Goal: Information Seeking & Learning: Learn about a topic

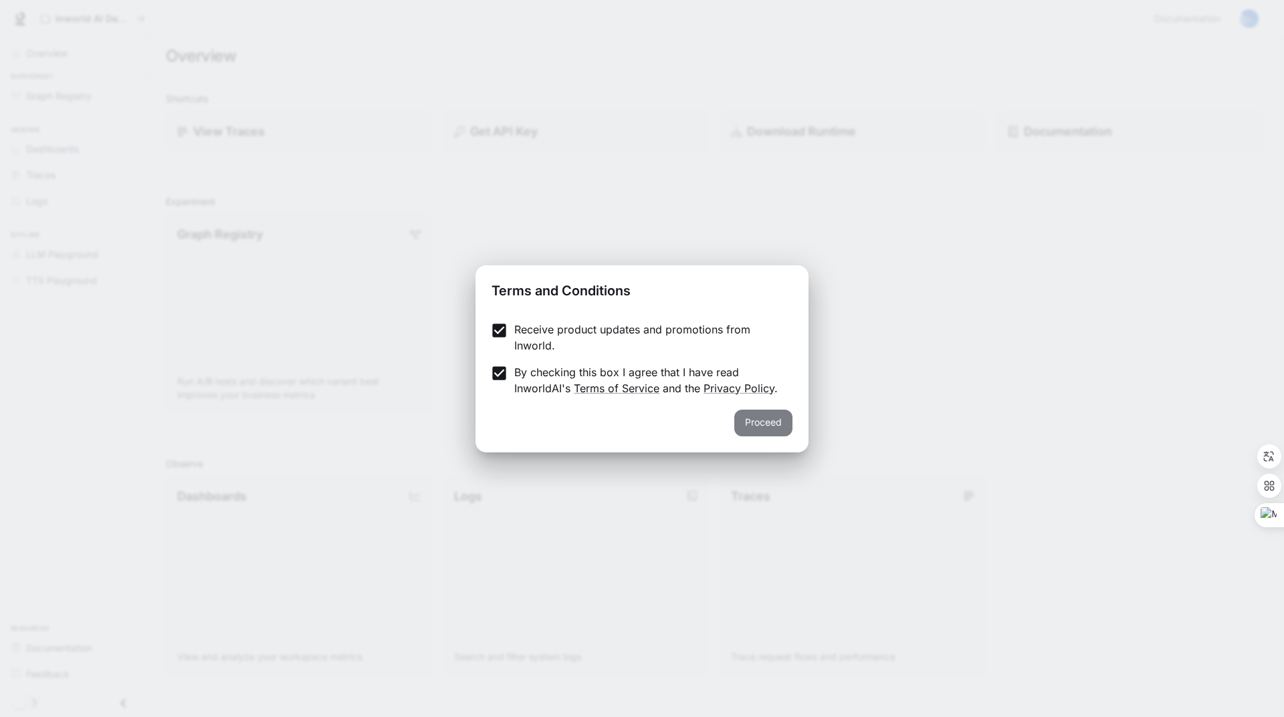
click at [766, 419] on button "Proceed" at bounding box center [763, 423] width 58 height 27
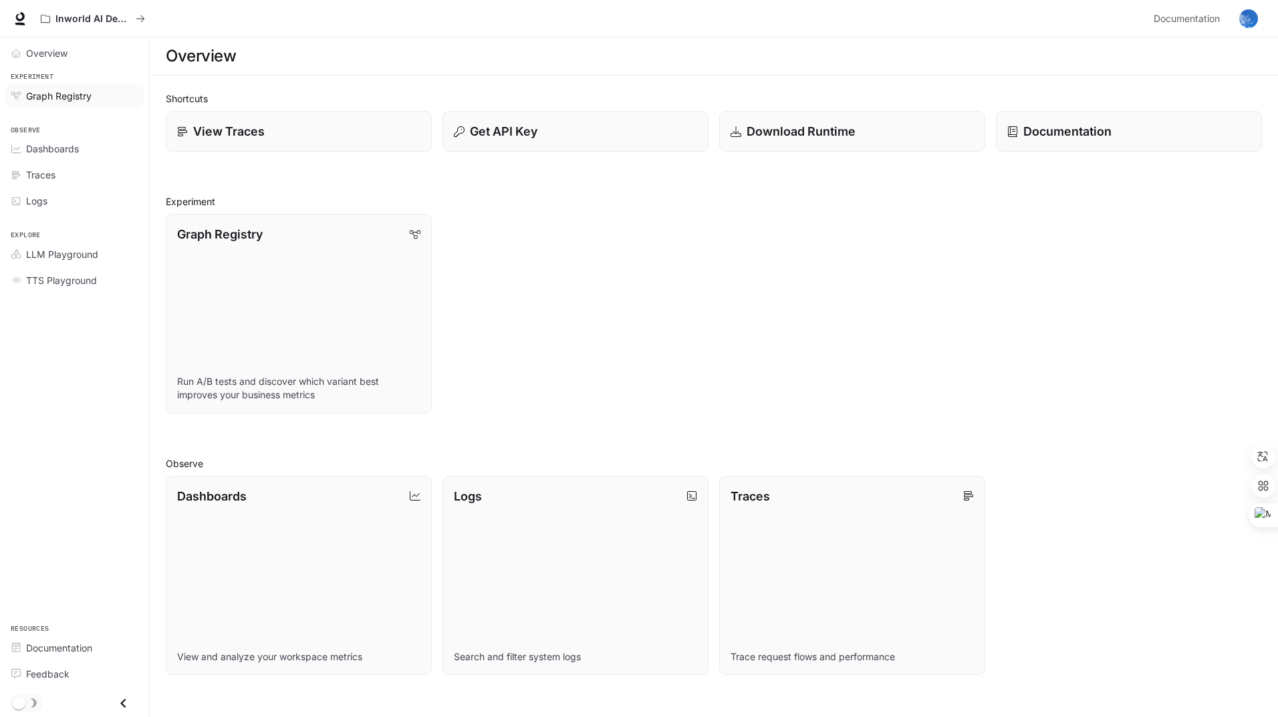
click at [88, 105] on link "Graph Registry" at bounding box center [74, 95] width 138 height 23
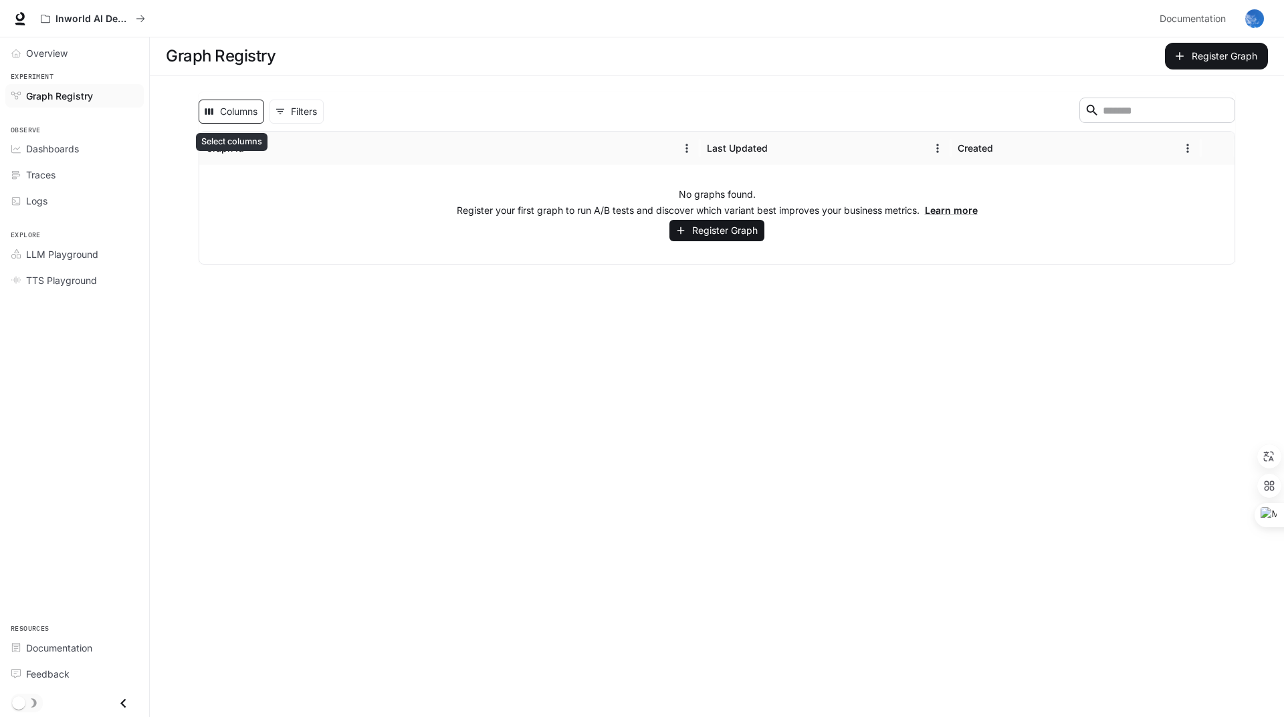
click at [232, 118] on button "Columns" at bounding box center [232, 112] width 66 height 24
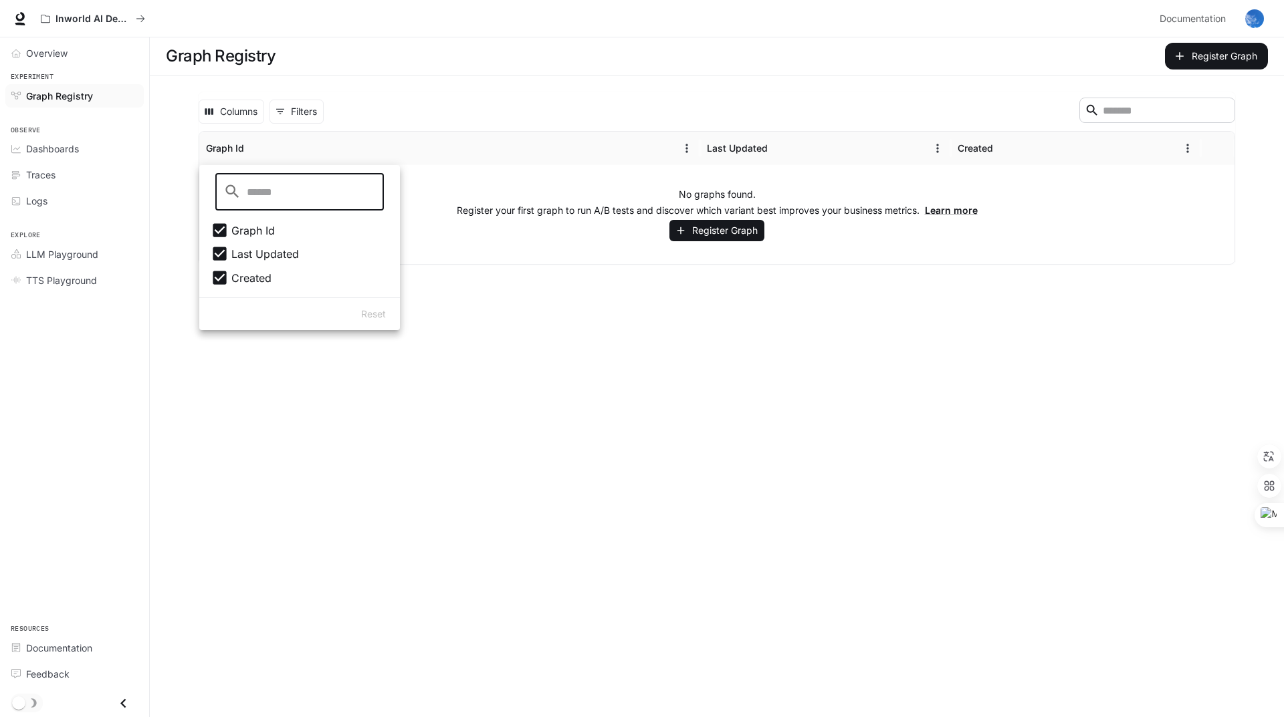
click at [269, 235] on span "Graph Id" at bounding box center [252, 231] width 43 height 16
click at [566, 322] on main "Graph Registry Register Graph Columns 0 Filters ​ Graph Id Last Updated Created…" at bounding box center [717, 377] width 1134 height 680
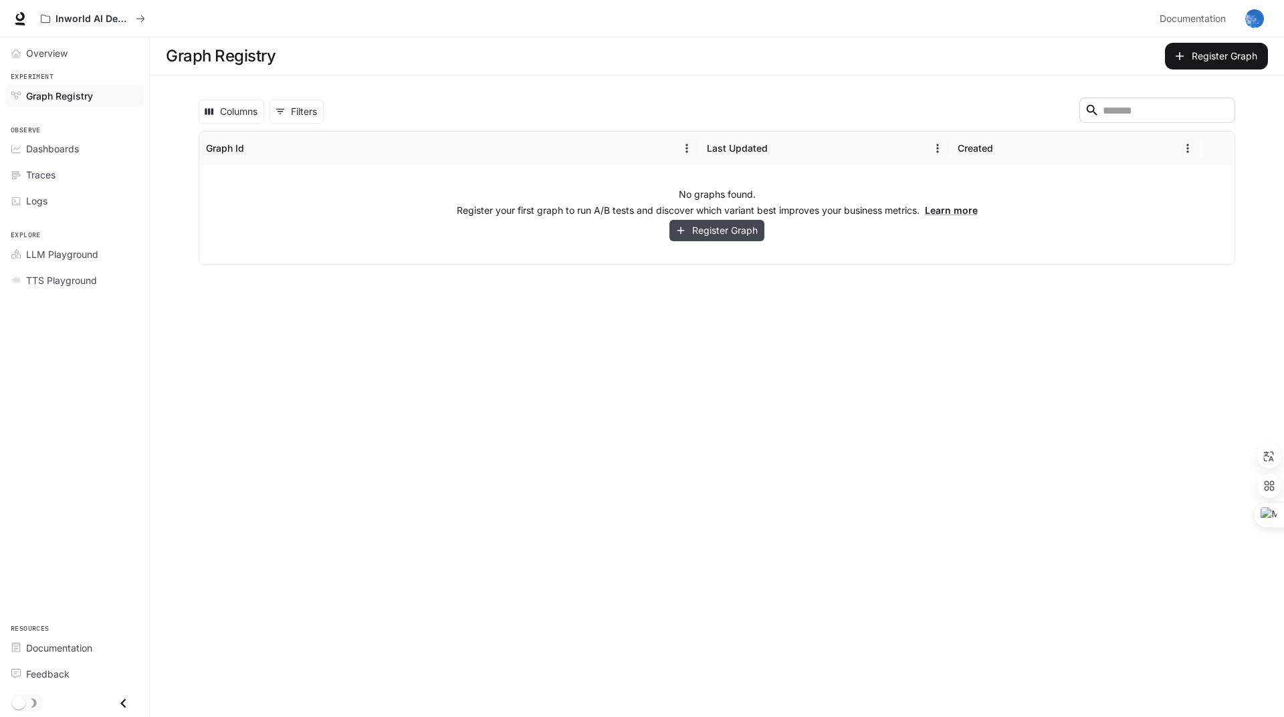
click at [729, 233] on button "Register Graph" at bounding box center [716, 231] width 95 height 22
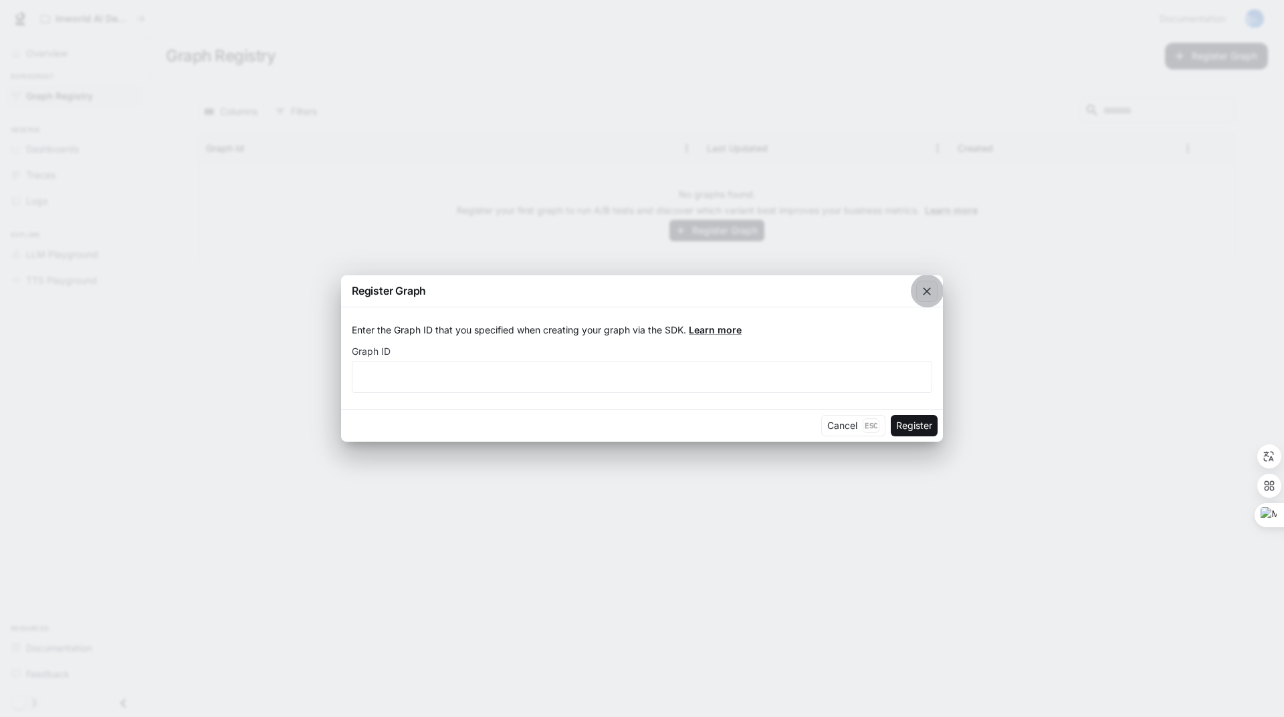
click at [930, 290] on icon "button" at bounding box center [926, 291] width 13 height 13
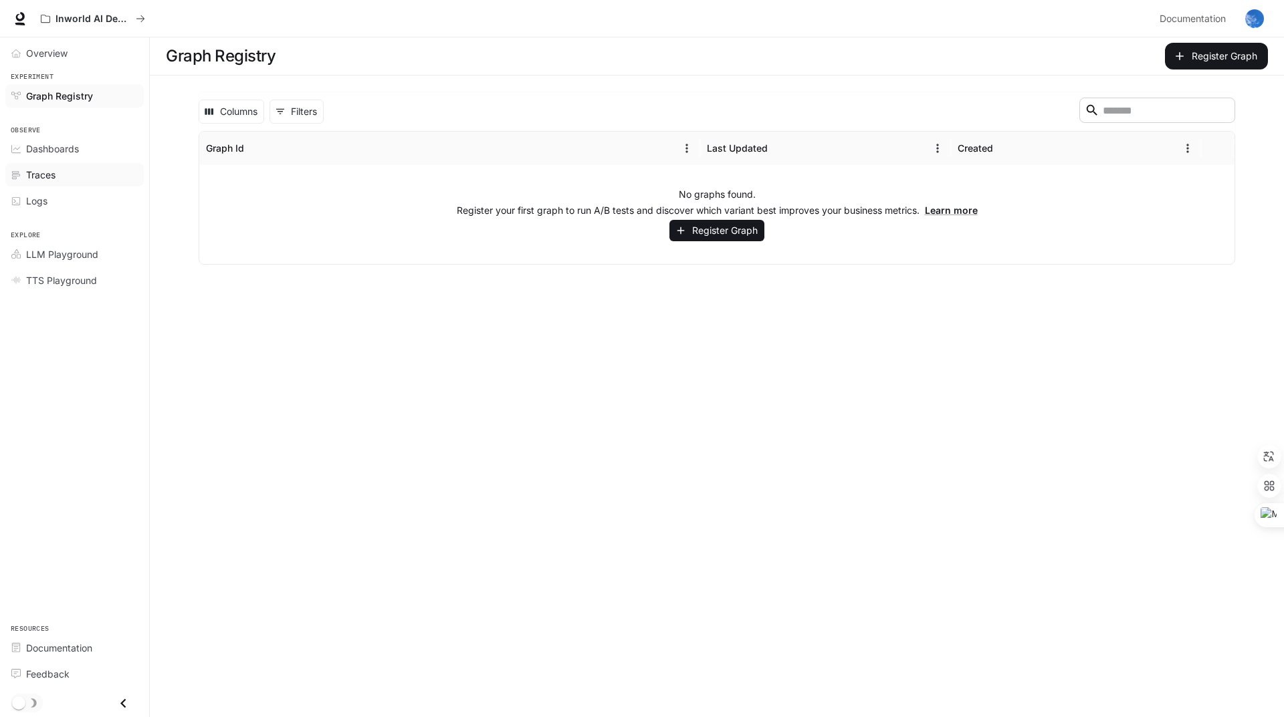
click at [59, 179] on div "Traces" at bounding box center [82, 175] width 112 height 14
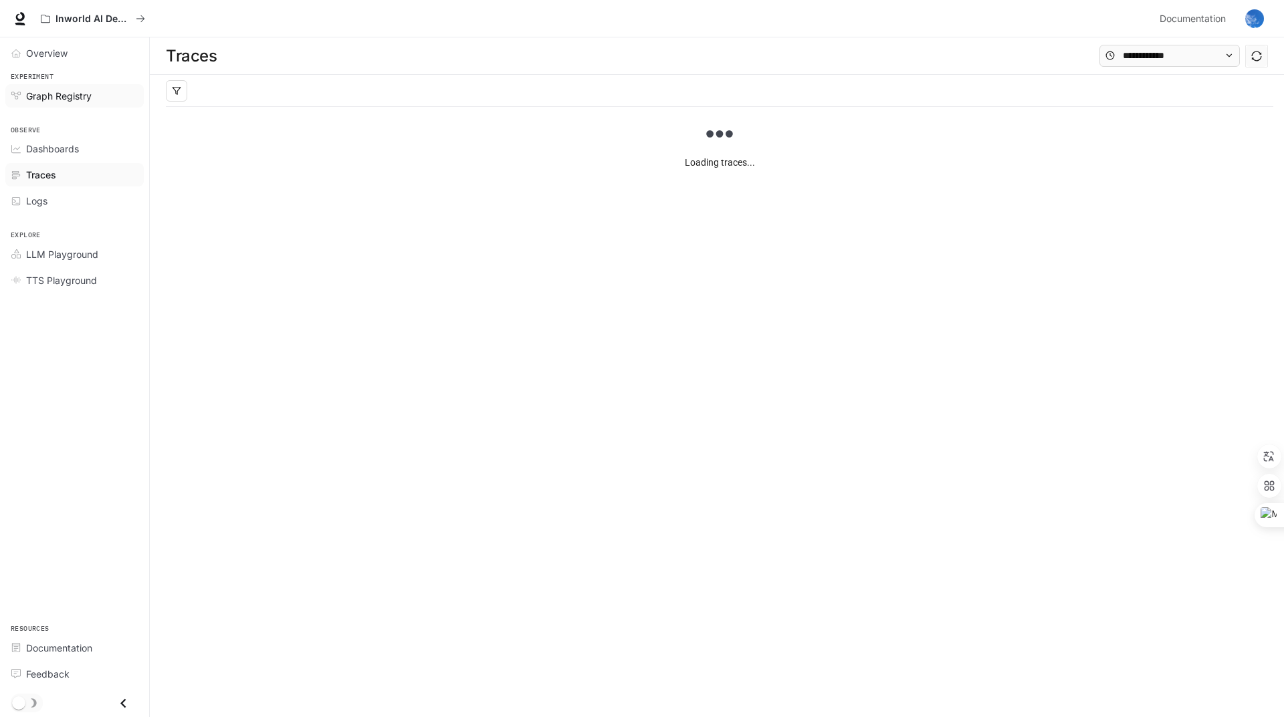
click at [98, 101] on div "Graph Registry" at bounding box center [82, 96] width 112 height 14
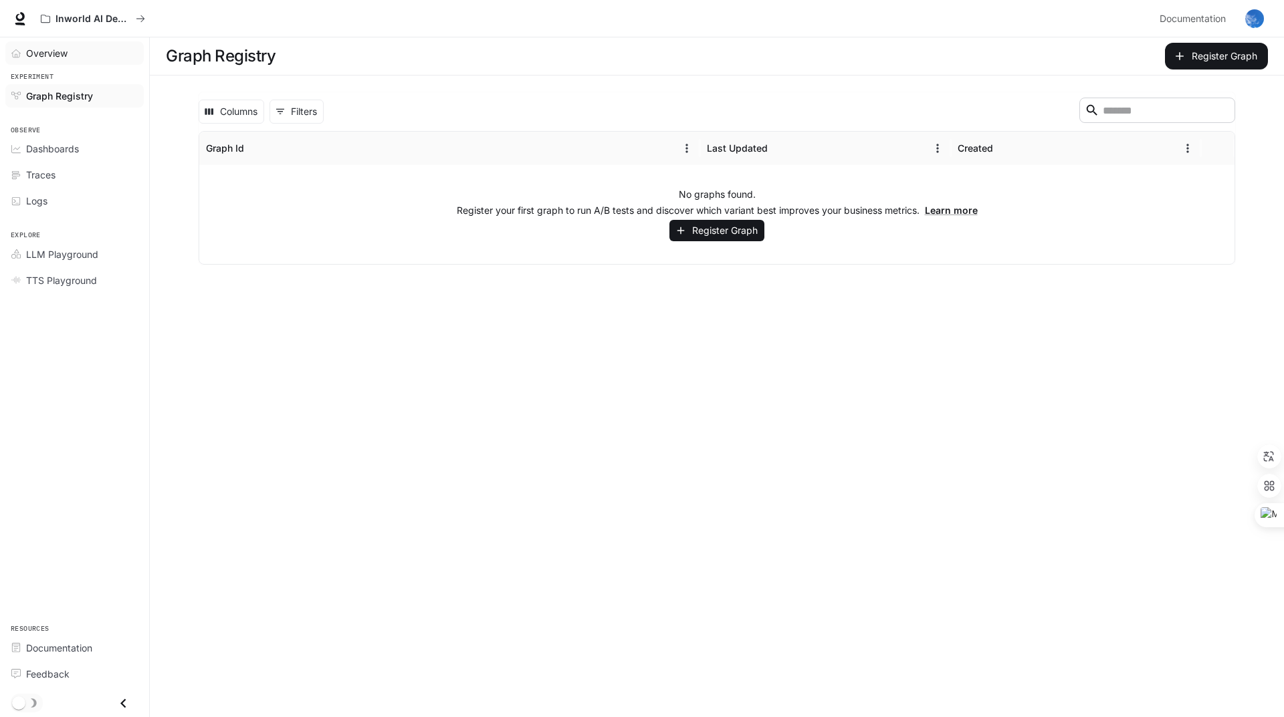
click at [64, 56] on span "Overview" at bounding box center [46, 53] width 41 height 14
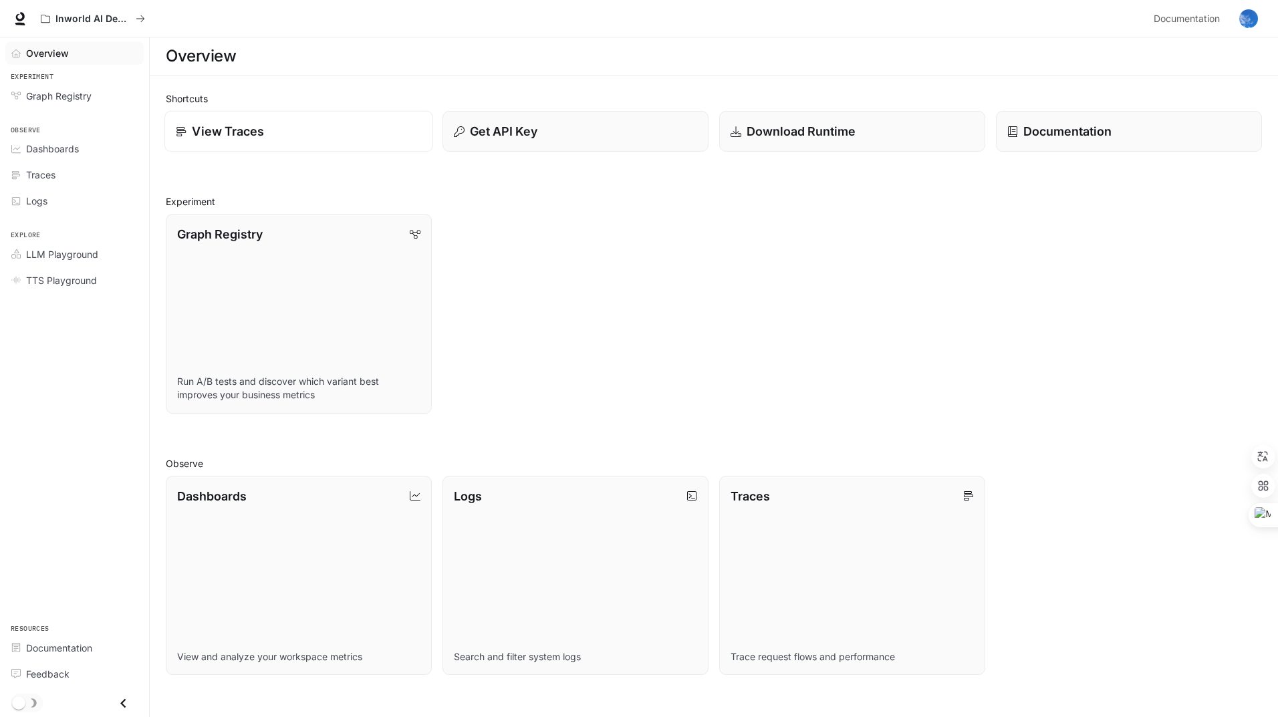
click at [259, 122] on p "View Traces" at bounding box center [228, 131] width 72 height 18
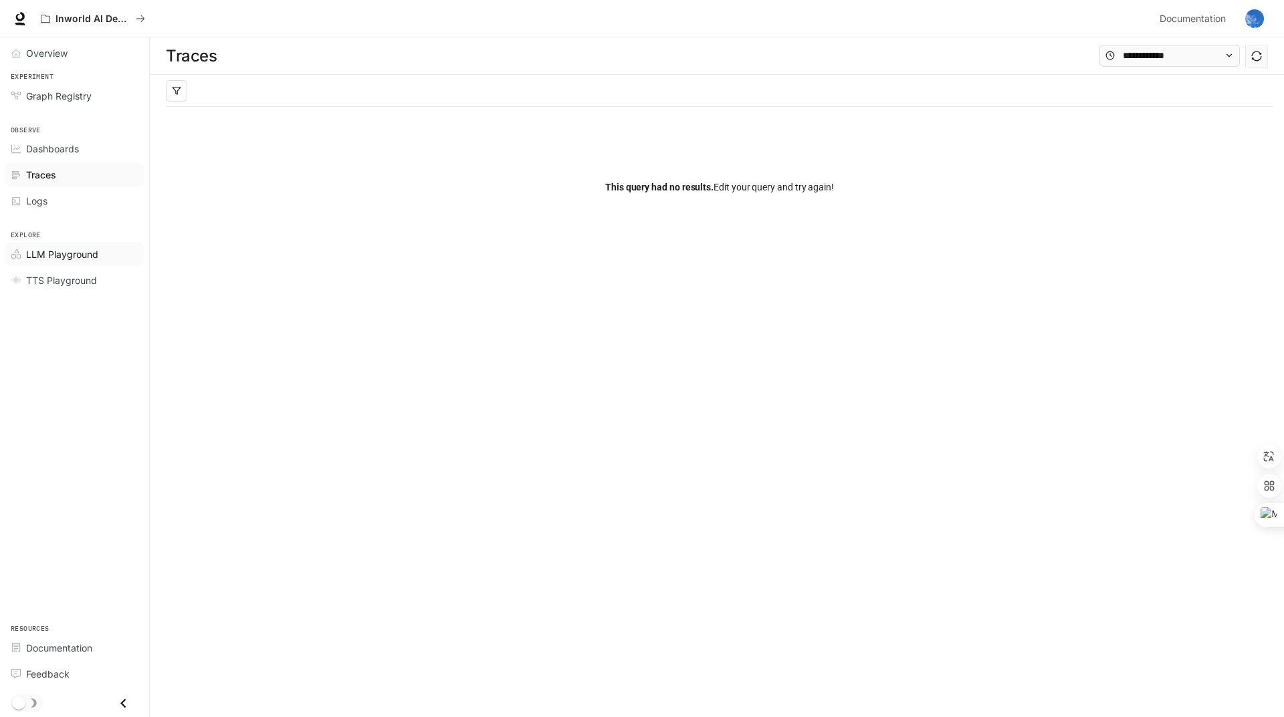
click at [80, 253] on span "LLM Playground" at bounding box center [62, 254] width 72 height 14
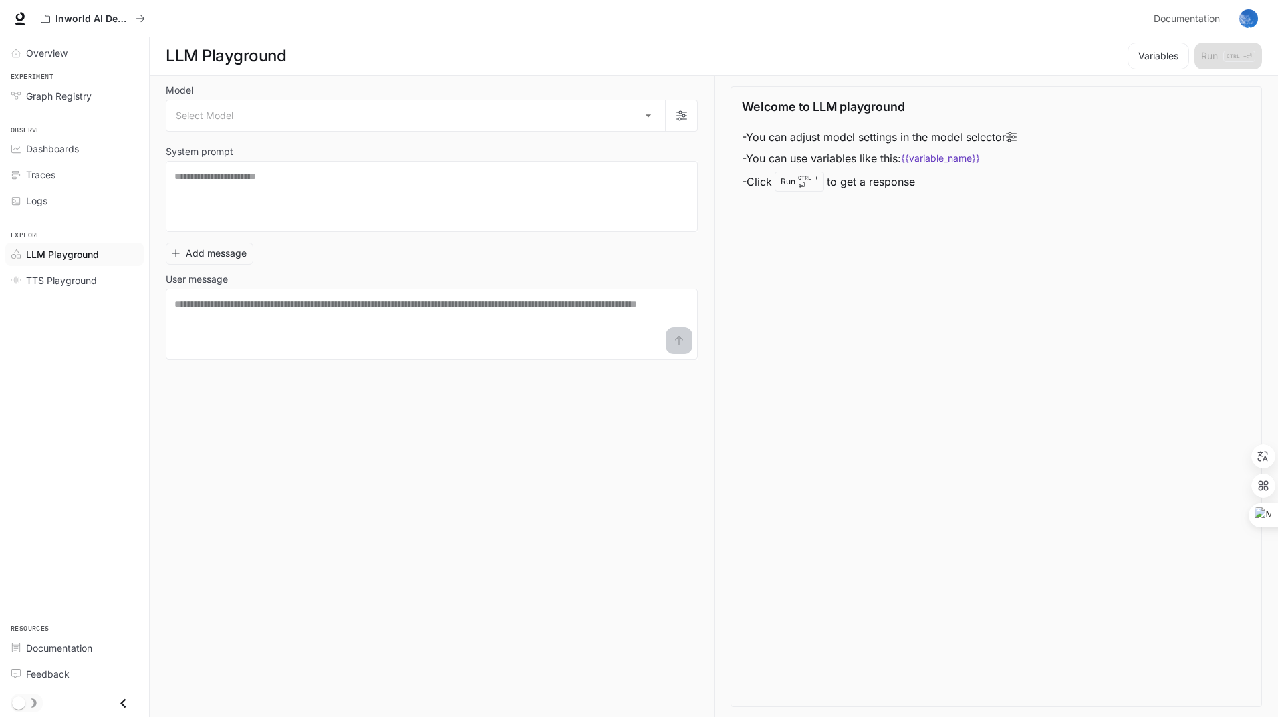
click at [66, 152] on span "Dashboards" at bounding box center [52, 149] width 53 height 14
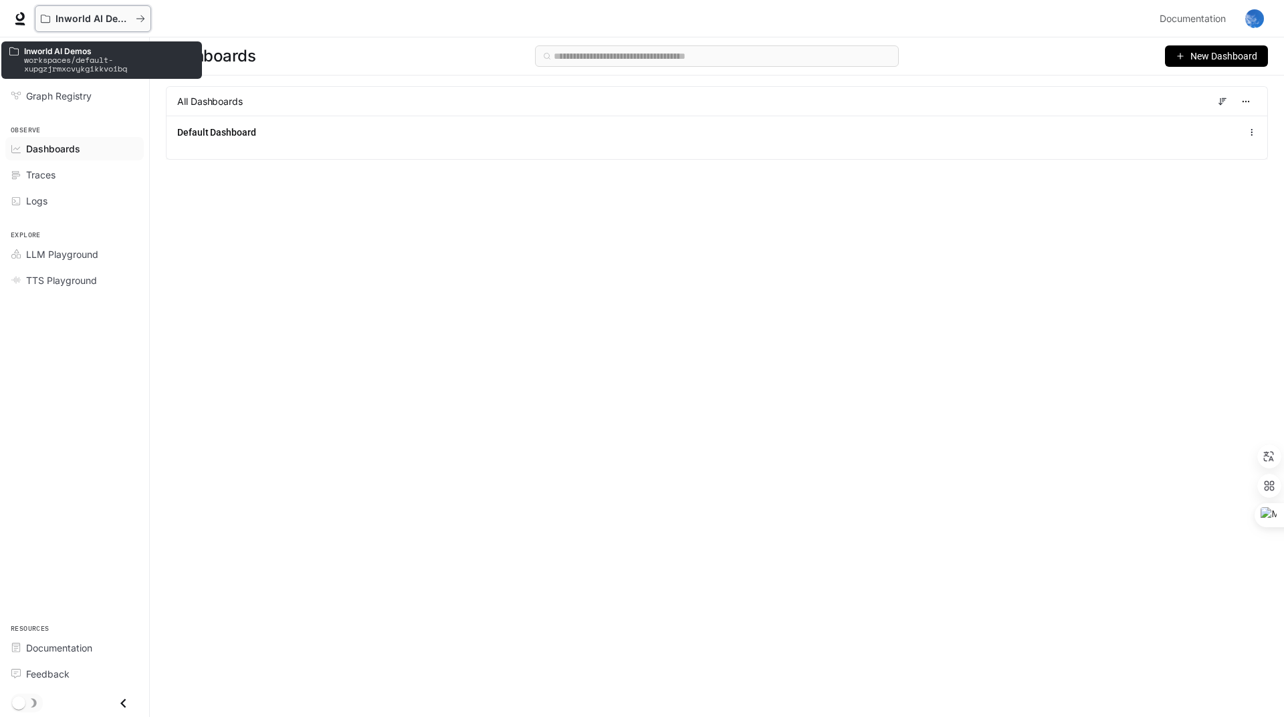
click at [73, 22] on p "Inworld AI Demos" at bounding box center [92, 18] width 75 height 11
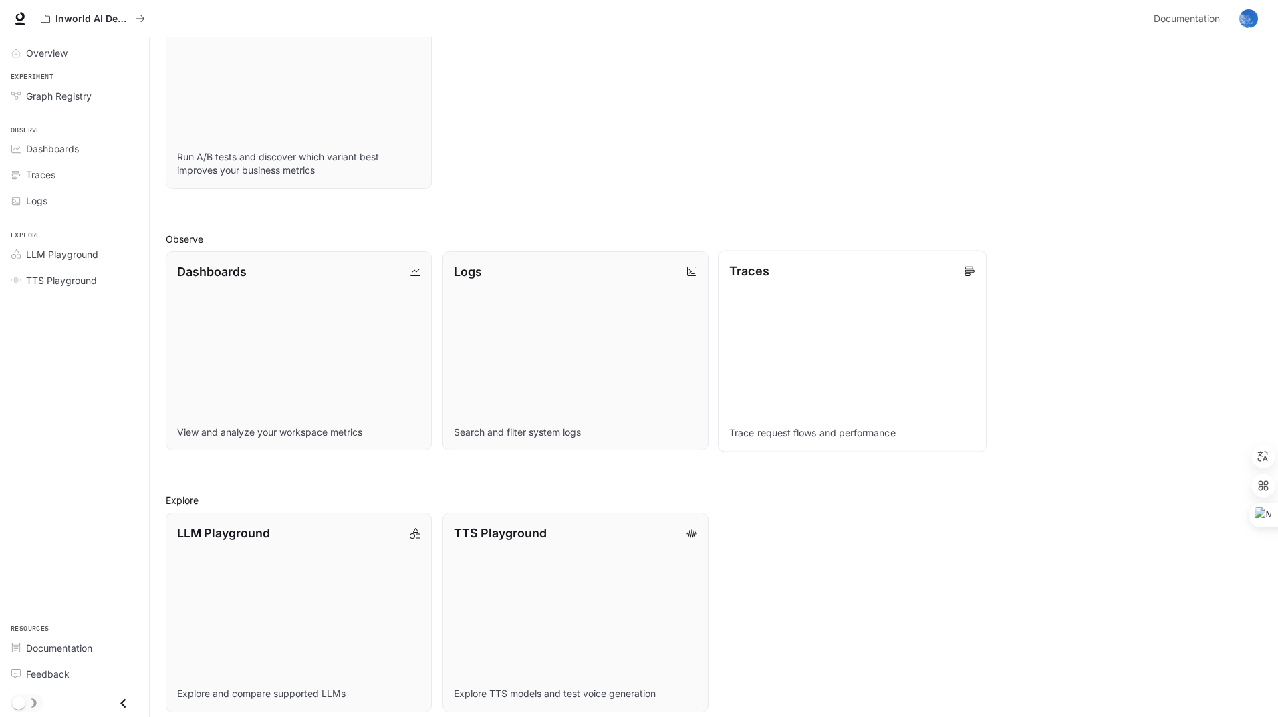
scroll to position [236, 0]
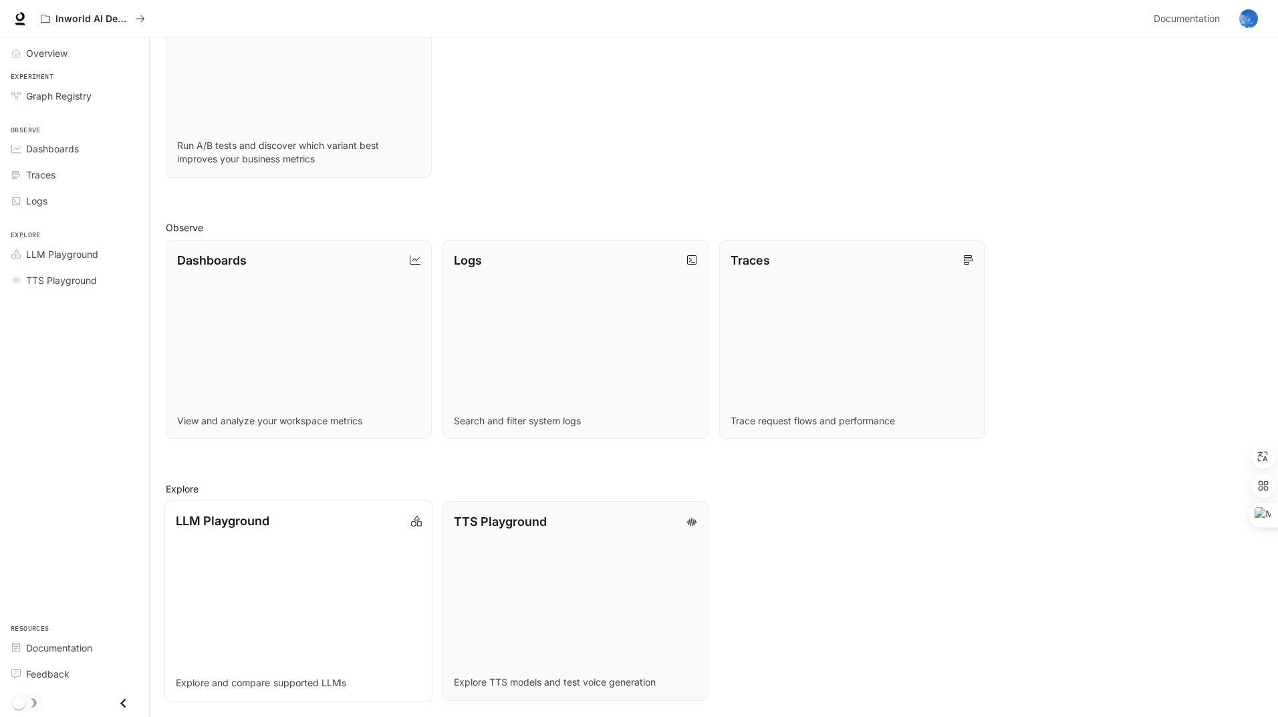
click at [253, 536] on link "LLM Playground Explore and compare supported LLMs" at bounding box center [298, 601] width 269 height 201
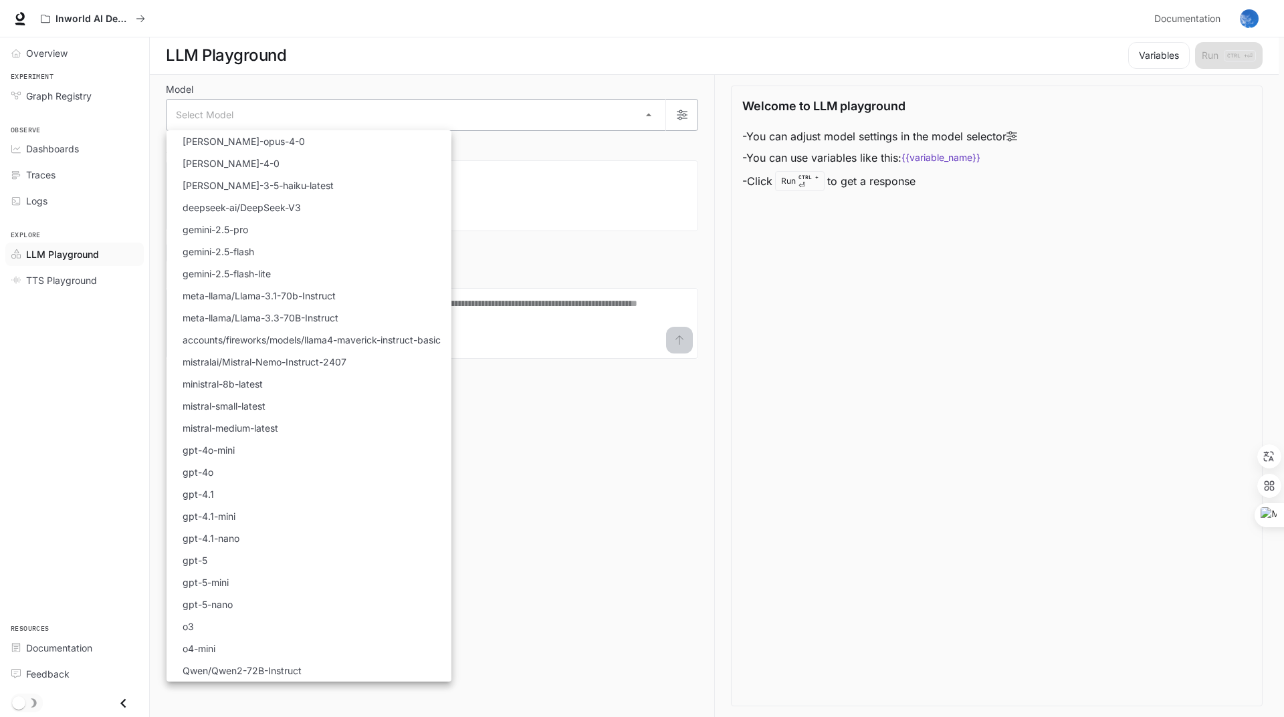
click at [578, 129] on body "Skip to main content Inworld AI Demos Documentation Documentation Portal Overvi…" at bounding box center [642, 358] width 1284 height 718
click at [291, 384] on li "ministral-8b-latest" at bounding box center [308, 384] width 285 height 22
type input "**********"
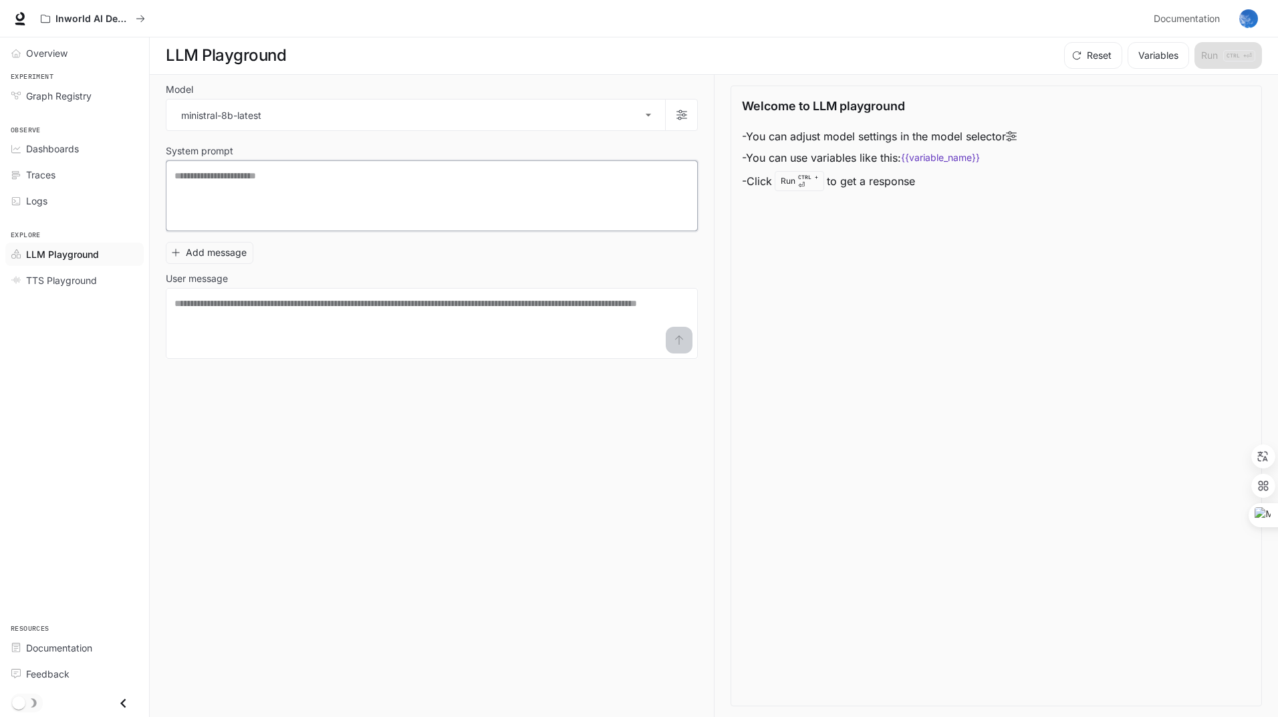
click at [483, 222] on textarea at bounding box center [431, 195] width 515 height 53
click at [74, 94] on span "Graph Registry" at bounding box center [59, 96] width 66 height 14
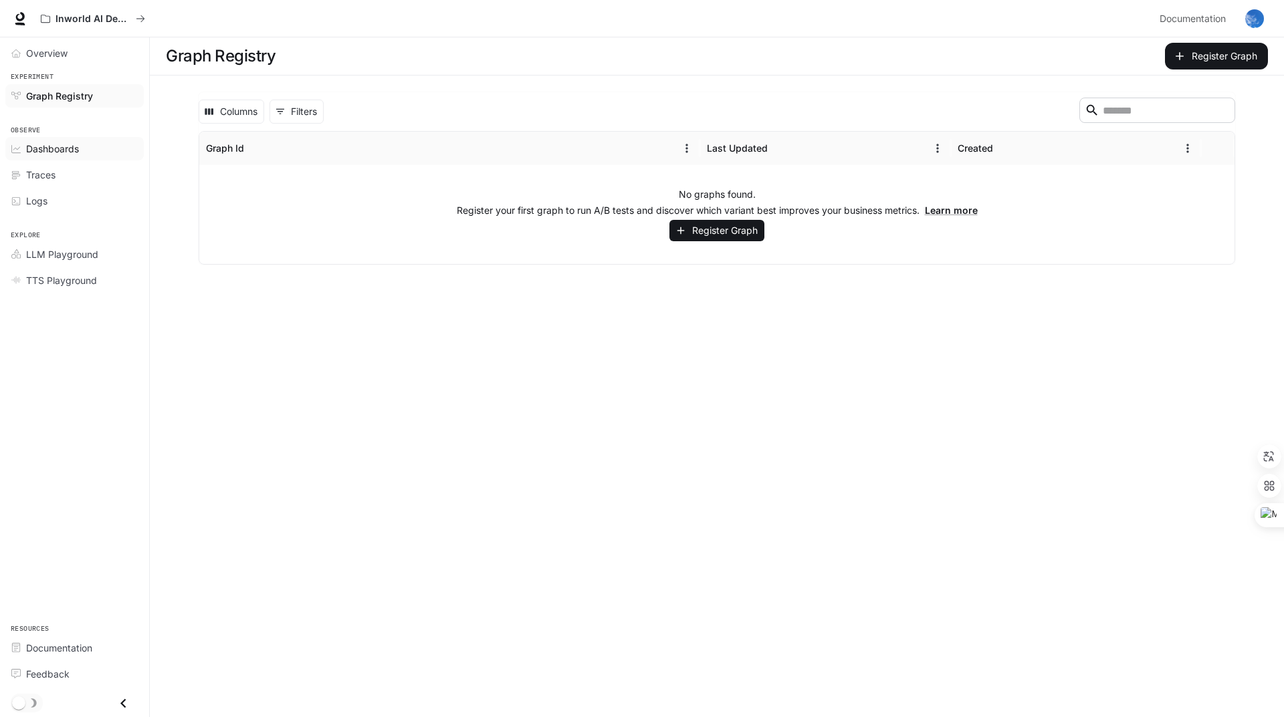
click at [70, 147] on span "Dashboards" at bounding box center [52, 149] width 53 height 14
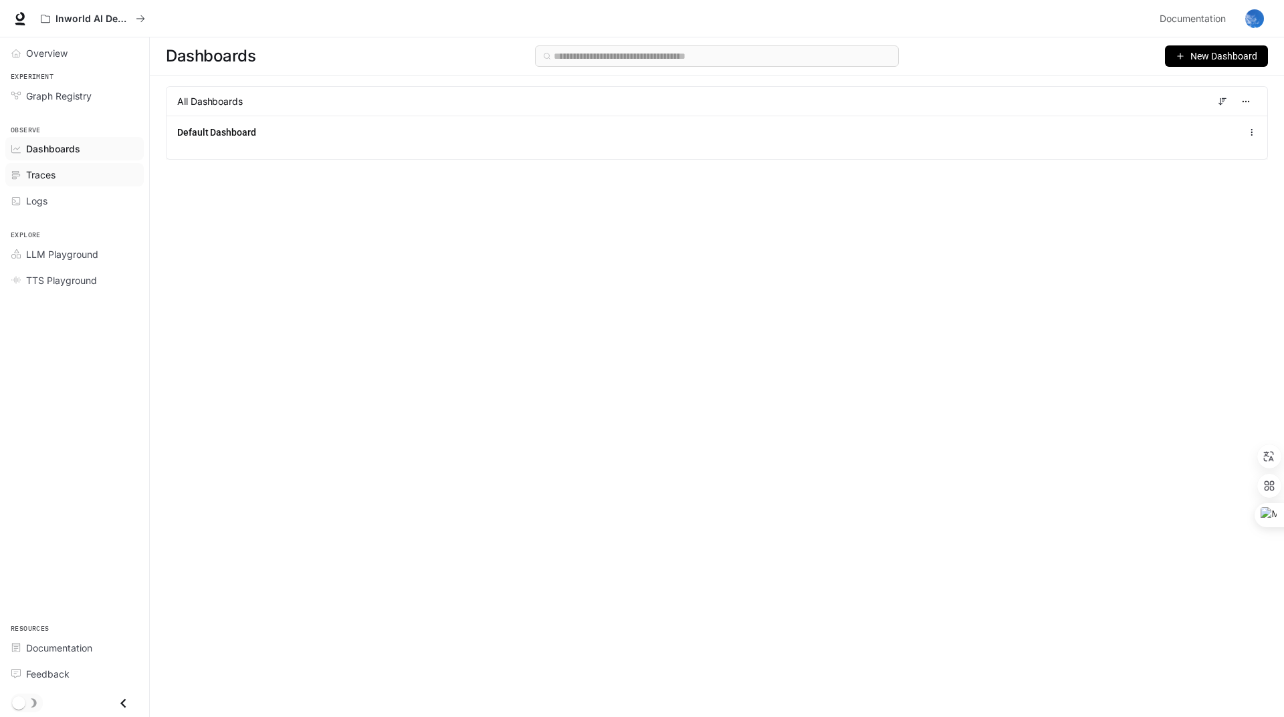
click at [41, 181] on span "Traces" at bounding box center [40, 175] width 29 height 14
